Goal: Go to known website

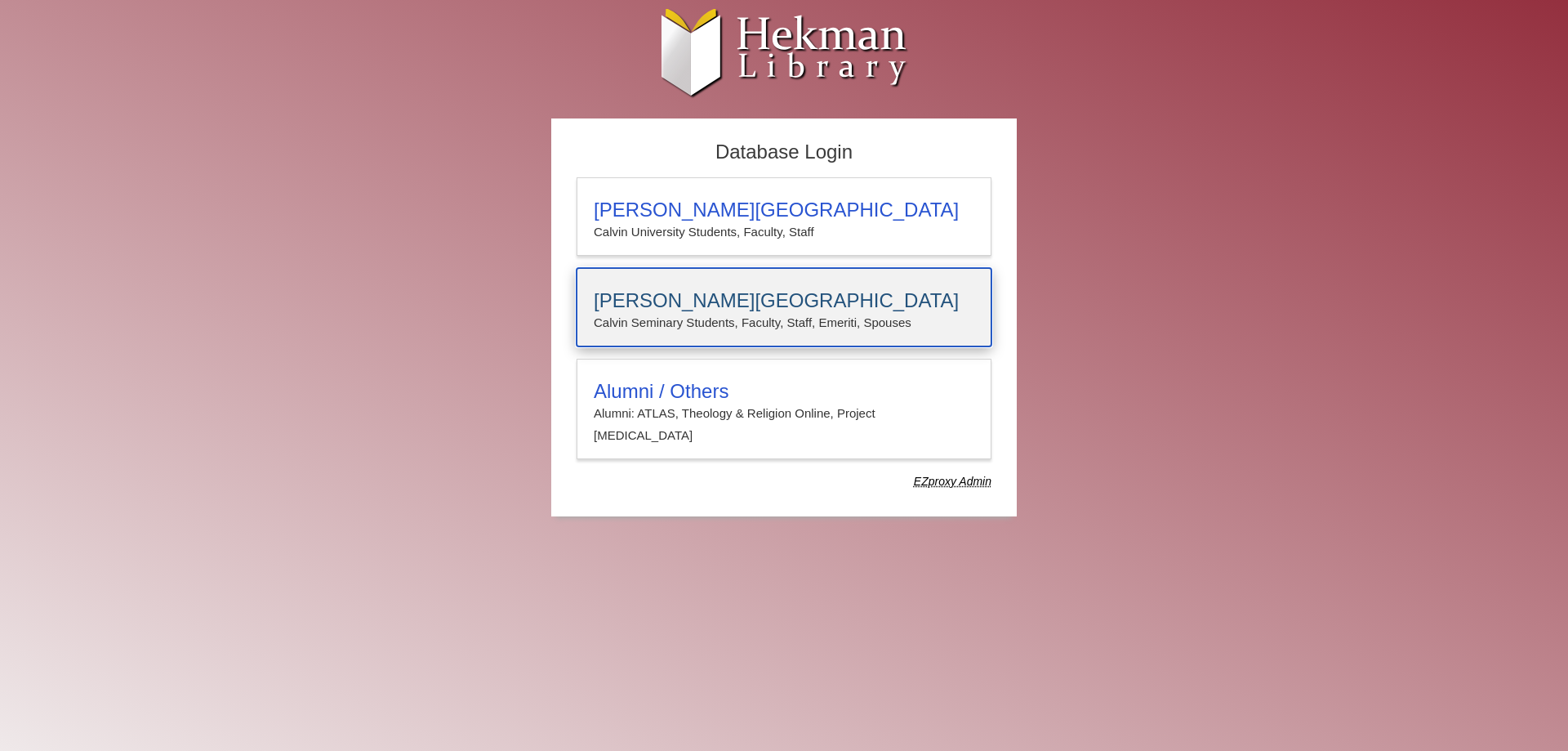
click at [736, 303] on h3 "[PERSON_NAME][GEOGRAPHIC_DATA]" at bounding box center [784, 301] width 381 height 23
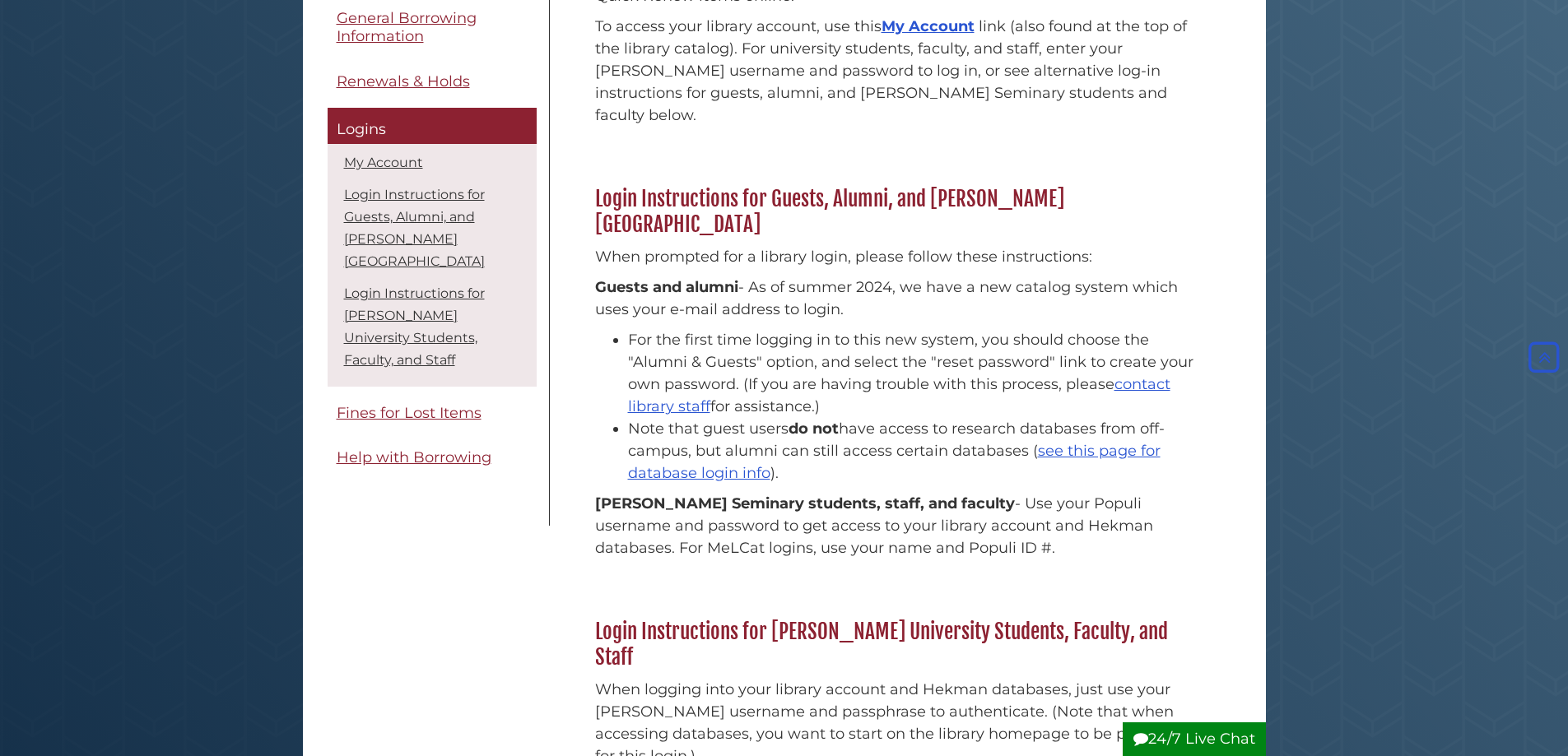
scroll to position [357, 0]
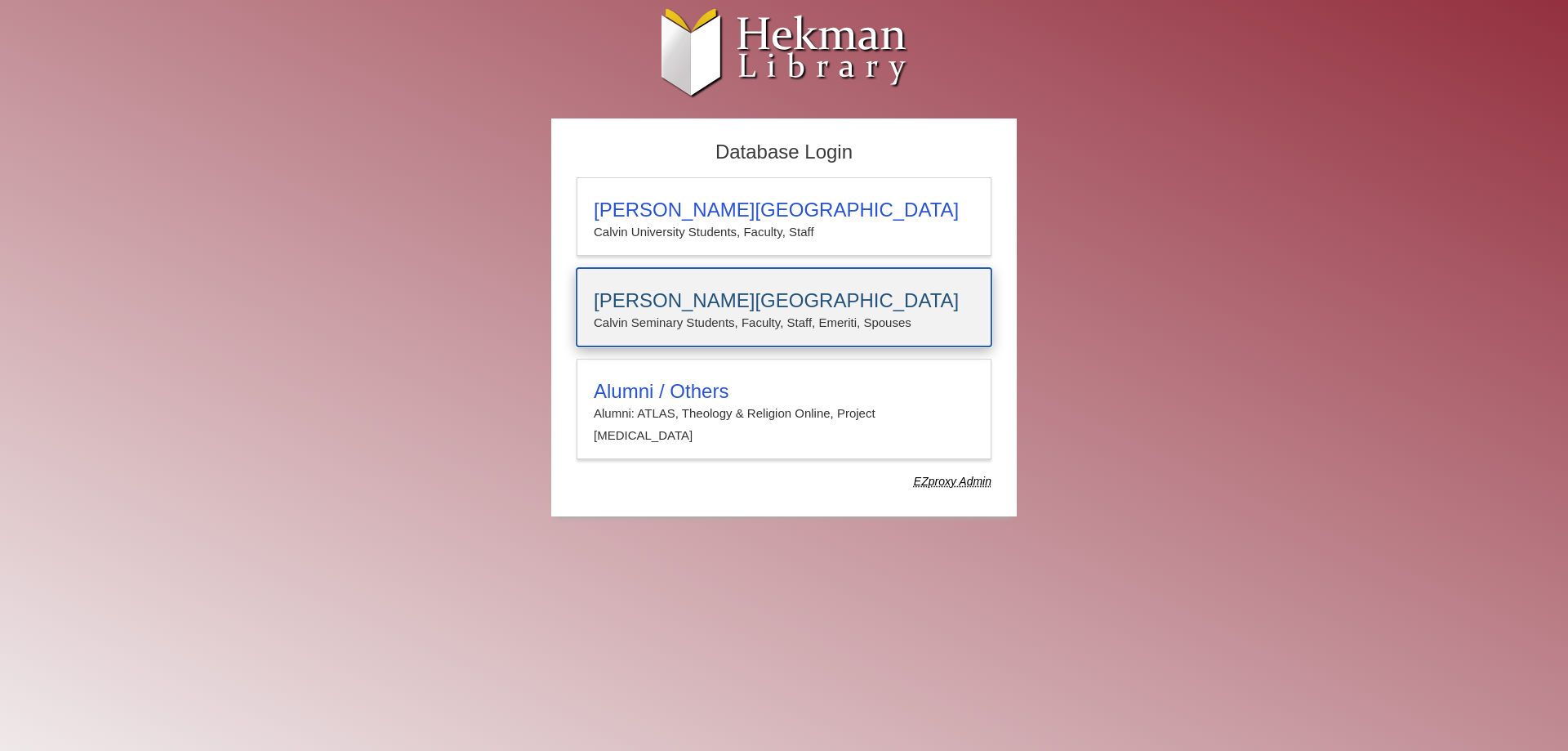
click at [812, 309] on h3 "[PERSON_NAME][GEOGRAPHIC_DATA]" at bounding box center [784, 301] width 381 height 23
